Goal: Register for event/course

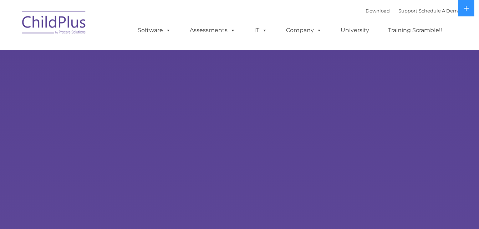
select select "MEDIUM"
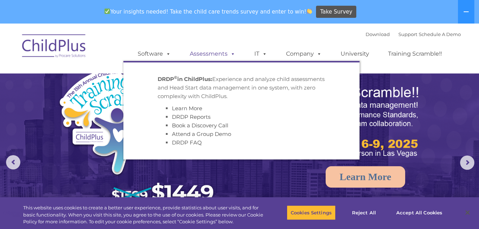
click at [231, 53] on span at bounding box center [232, 53] width 8 height 7
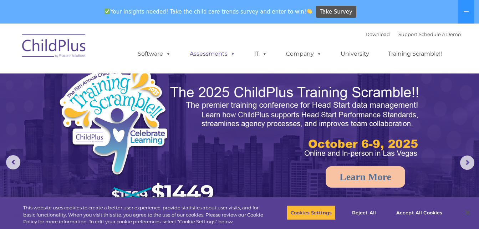
click at [231, 53] on span at bounding box center [232, 53] width 8 height 7
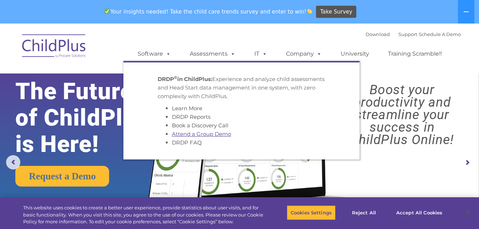
click at [201, 136] on link "Attend a Group Demo" at bounding box center [201, 134] width 59 height 7
